Goal: Information Seeking & Learning: Find contact information

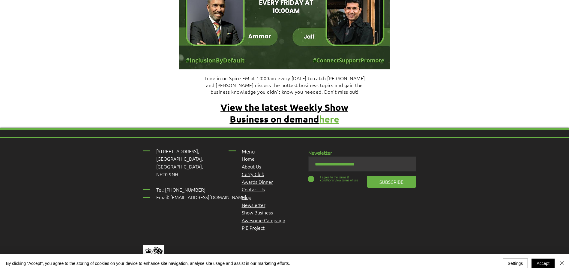
scroll to position [2570, 0]
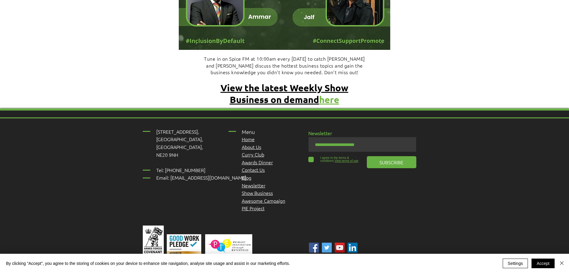
click at [254, 166] on link "Contact Us" at bounding box center [253, 169] width 23 height 7
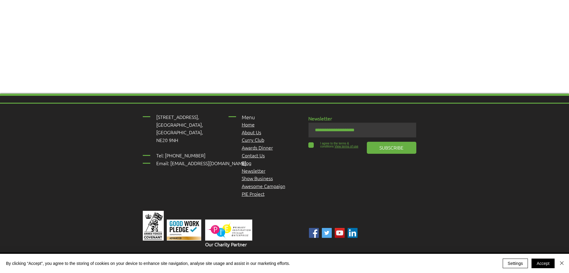
scroll to position [420, 0]
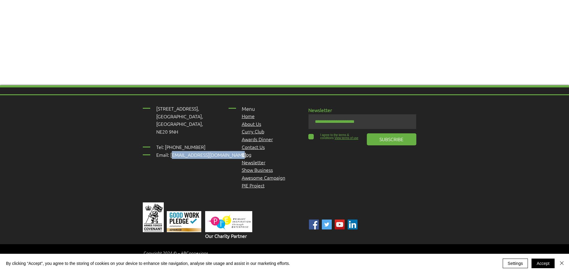
drag, startPoint x: 234, startPoint y: 152, endPoint x: 169, endPoint y: 151, distance: 64.2
click at [169, 151] on p "Tel: [PHONE_NUMBER] Email: [EMAIL_ADDRESS][DOMAIN_NAME]" at bounding box center [204, 150] width 96 height 15
copy span "[EMAIL_ADDRESS][DOMAIN_NAME]"
click at [198, 143] on p "Tel: [PHONE_NUMBER] Email: [EMAIL_ADDRESS][DOMAIN_NAME]" at bounding box center [204, 150] width 96 height 15
drag, startPoint x: 198, startPoint y: 143, endPoint x: 165, endPoint y: 144, distance: 32.4
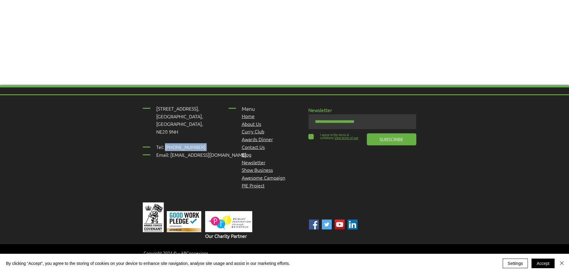
click at [165, 144] on p "Tel: [PHONE_NUMBER] Email: [EMAIL_ADDRESS][DOMAIN_NAME]" at bounding box center [204, 150] width 96 height 15
copy span "01661 823234"
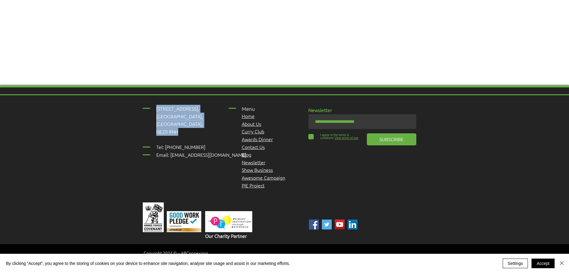
drag, startPoint x: 181, startPoint y: 129, endPoint x: 157, endPoint y: 107, distance: 32.2
click at [157, 107] on div "[STREET_ADDRESS], [GEOGRAPHIC_DATA], [GEOGRAPHIC_DATA], NE20 9NH ​ Tel: [PHONE_…" at bounding box center [204, 132] width 96 height 54
copy div "[STREET_ADDRESS]"
click at [137, 171] on div "[STREET_ADDRESS], [GEOGRAPHIC_DATA], [GEOGRAPHIC_DATA], NE20 9NH ​ Tel: [PHONE_…" at bounding box center [284, 180] width 569 height 191
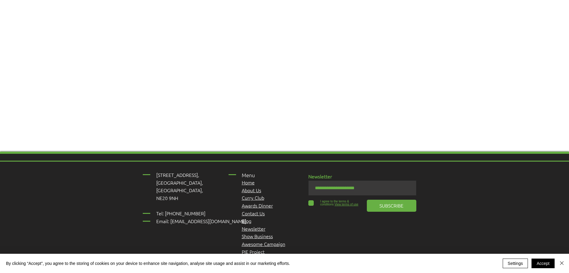
scroll to position [360, 0]
